Goal: Information Seeking & Learning: Learn about a topic

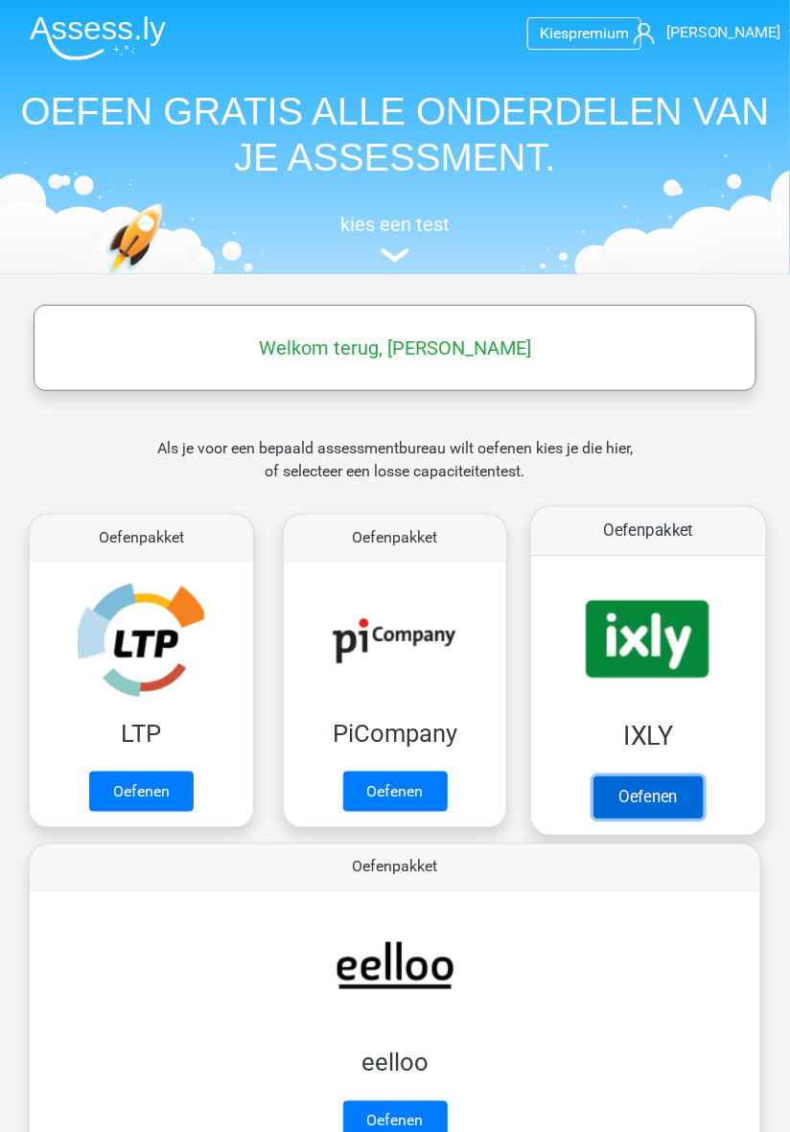
click at [660, 801] on link "Oefenen" at bounding box center [647, 797] width 109 height 42
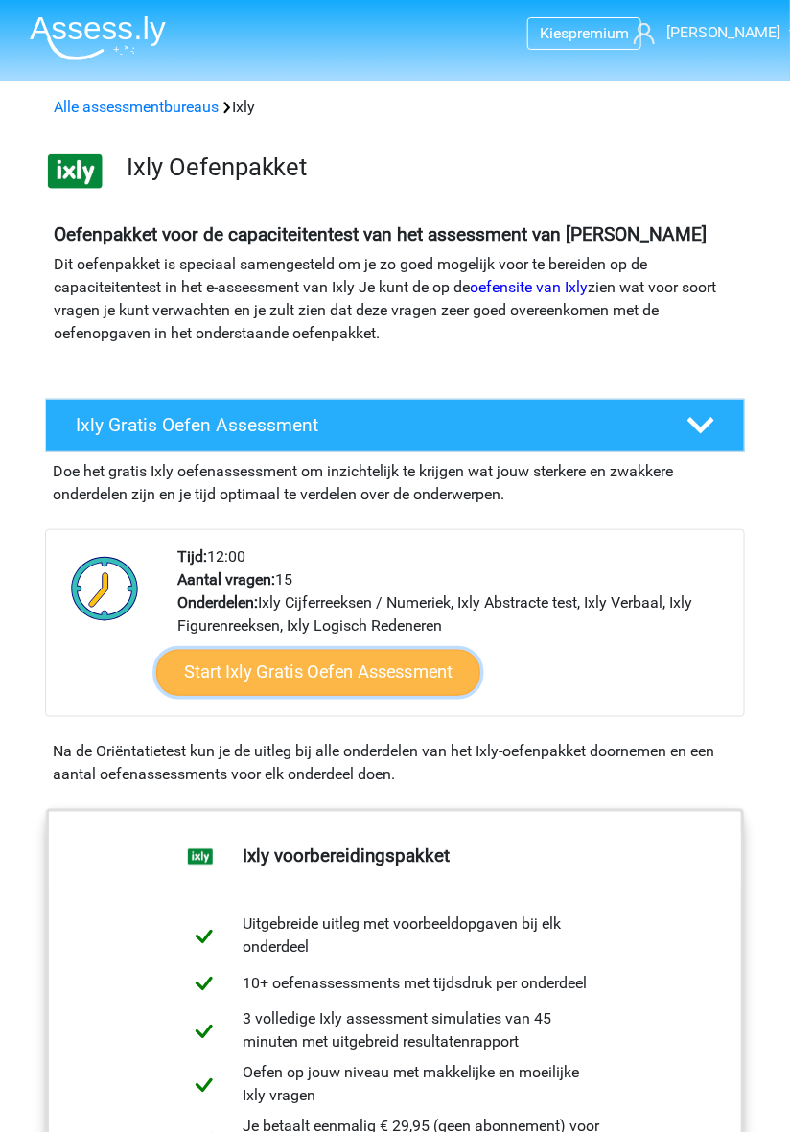
click at [406, 680] on link "Start Ixly Gratis Oefen Assessment" at bounding box center [318, 673] width 324 height 46
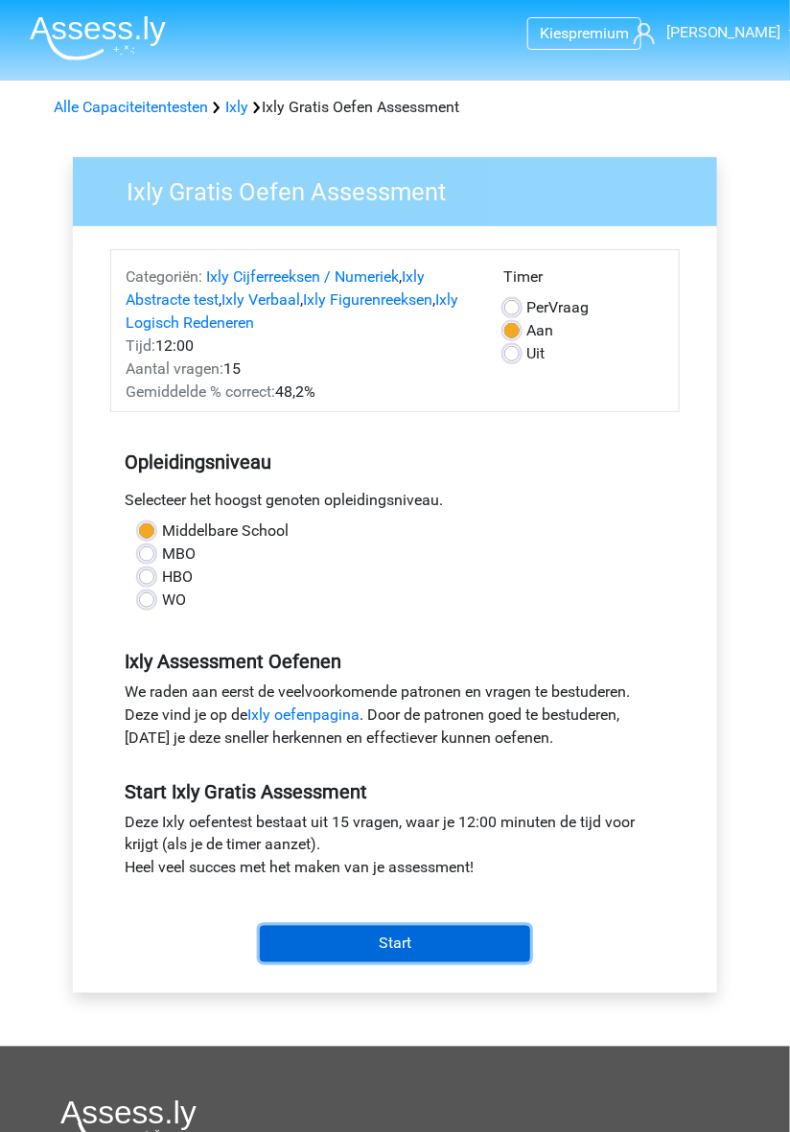
click at [433, 940] on input "Start" at bounding box center [395, 944] width 270 height 36
